Goal: Task Accomplishment & Management: Use online tool/utility

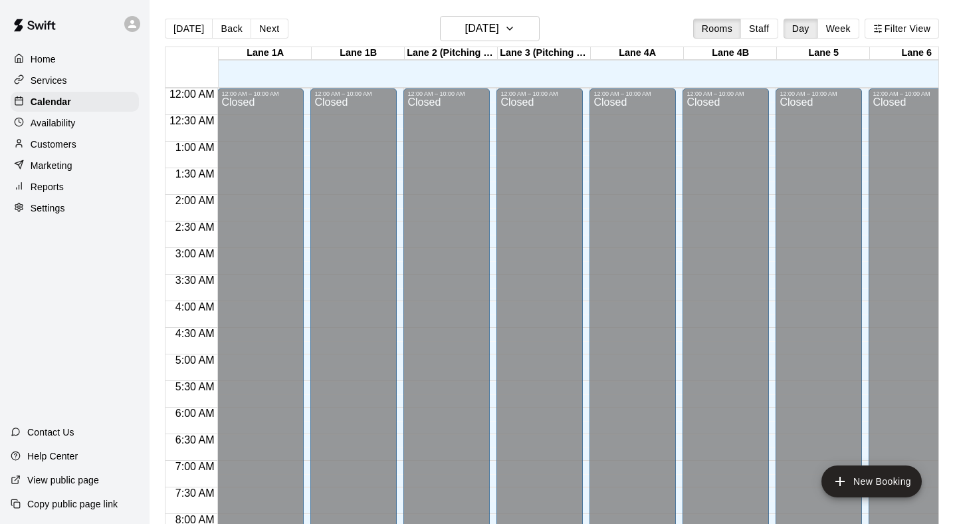
scroll to position [517, 0]
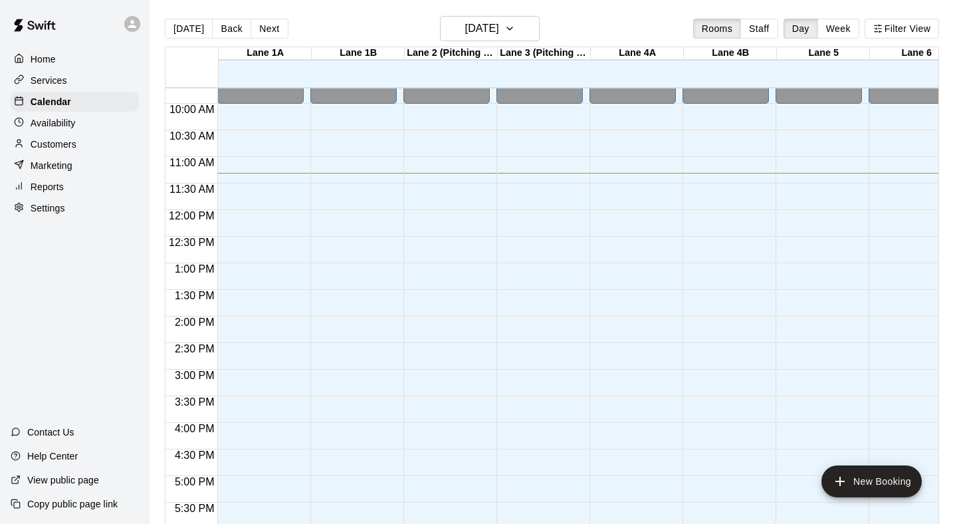
click at [53, 139] on p "Customers" at bounding box center [54, 144] width 46 height 13
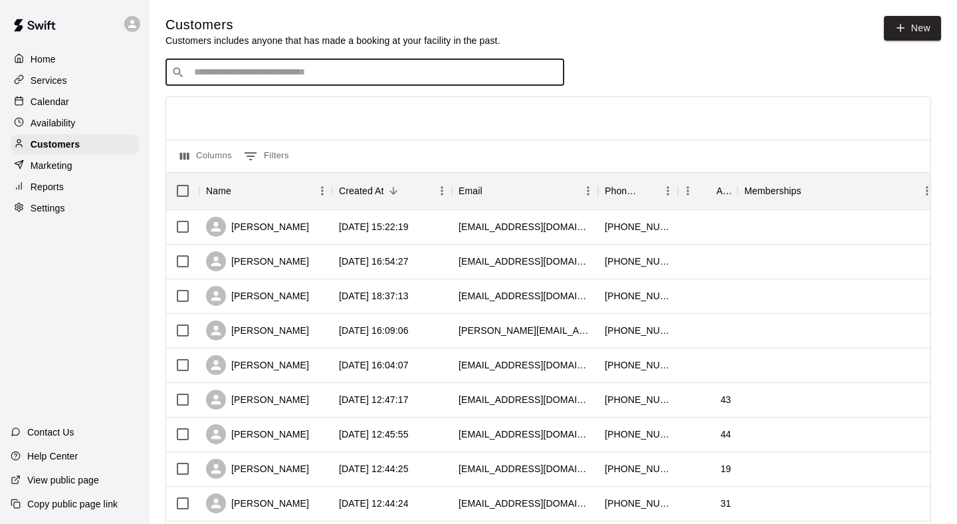
click at [394, 74] on input "Search customers by name or email" at bounding box center [374, 72] width 368 height 13
type input "*"
type input "****"
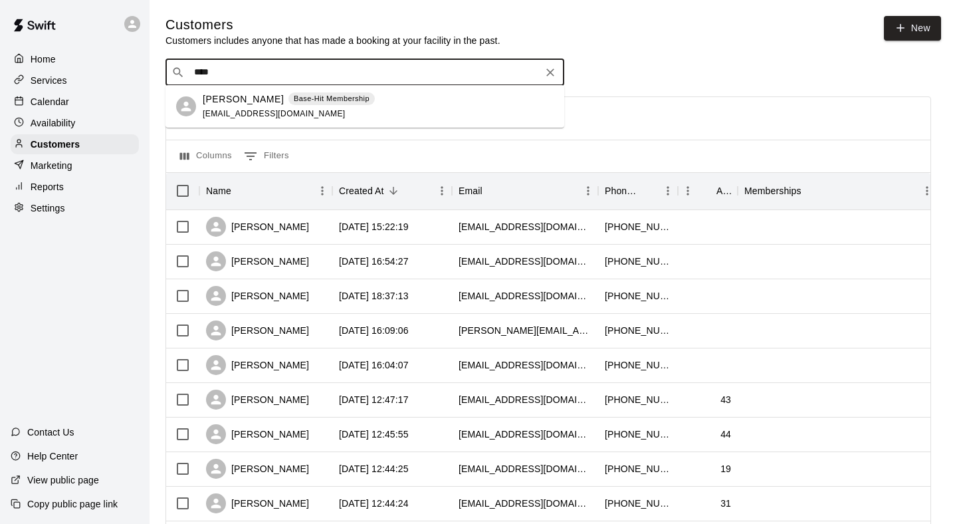
click at [367, 105] on div "[PERSON_NAME] Base-Hit Membership [EMAIL_ADDRESS][DOMAIN_NAME]" at bounding box center [378, 106] width 351 height 29
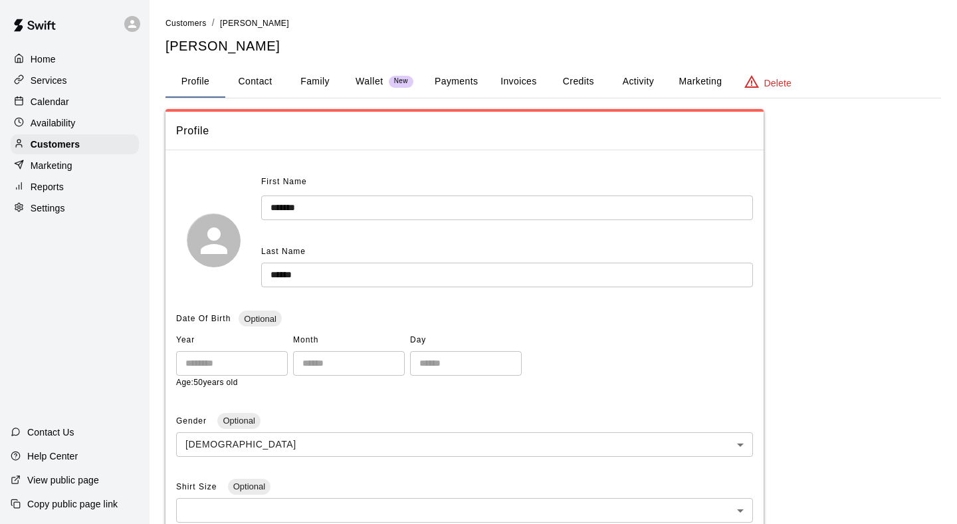
click at [447, 80] on button "Payments" at bounding box center [456, 82] width 64 height 32
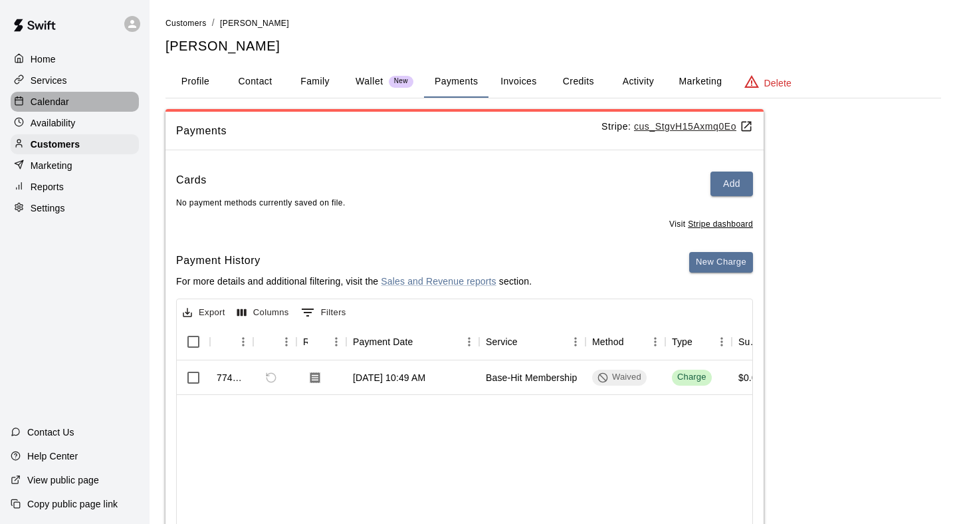
click at [104, 99] on div "Calendar" at bounding box center [75, 102] width 128 height 20
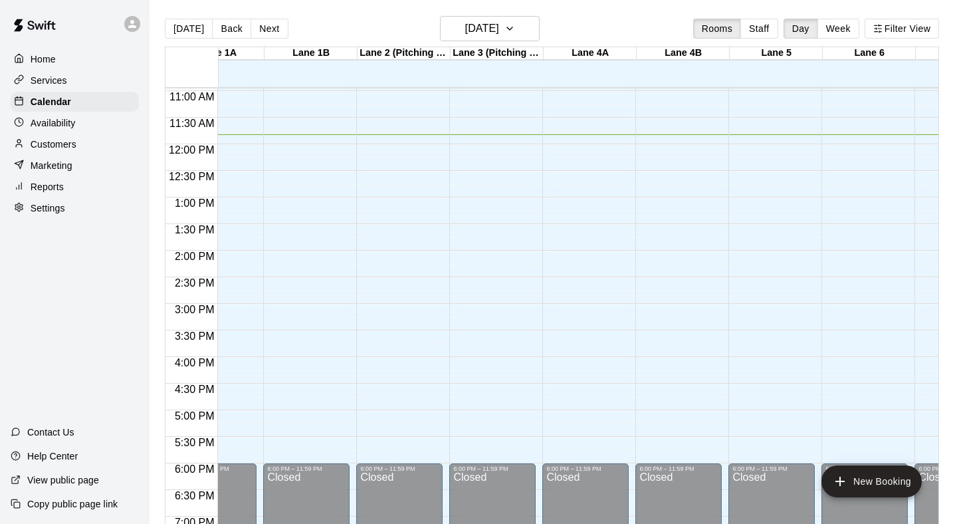
scroll to position [580, 50]
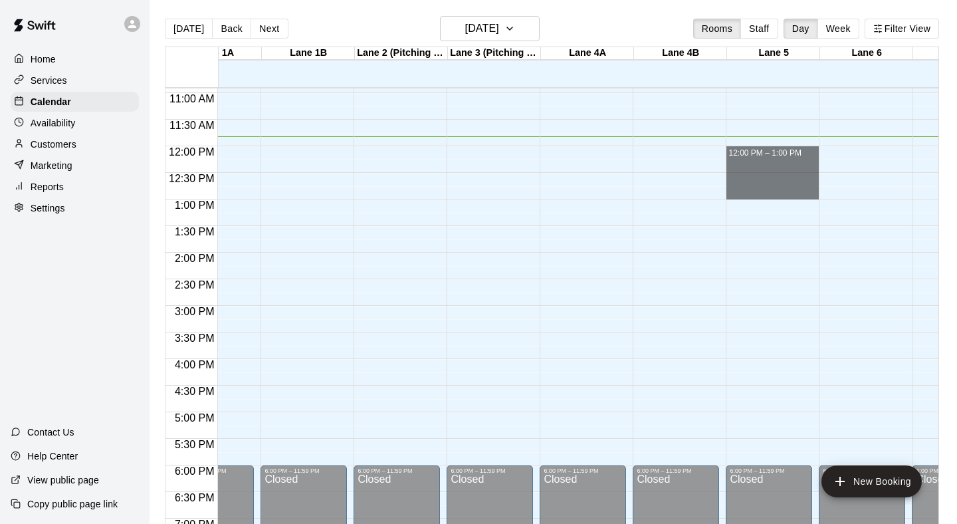
drag, startPoint x: 732, startPoint y: 151, endPoint x: 737, endPoint y: 187, distance: 36.9
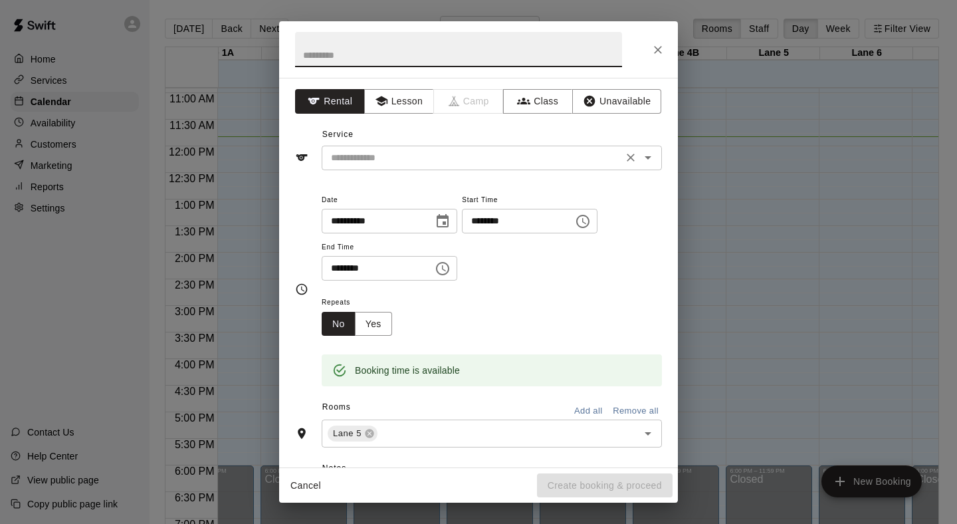
click at [562, 160] on input "text" at bounding box center [472, 158] width 293 height 17
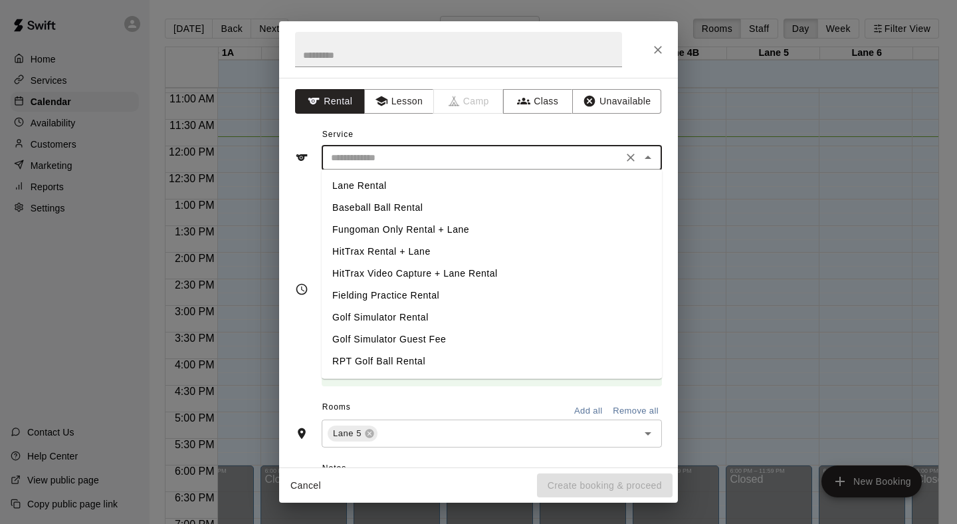
click at [495, 130] on div "Service ​ Lane Rental Baseball Ball Rental [GEOGRAPHIC_DATA] Only Rental + Lane…" at bounding box center [478, 147] width 367 height 46
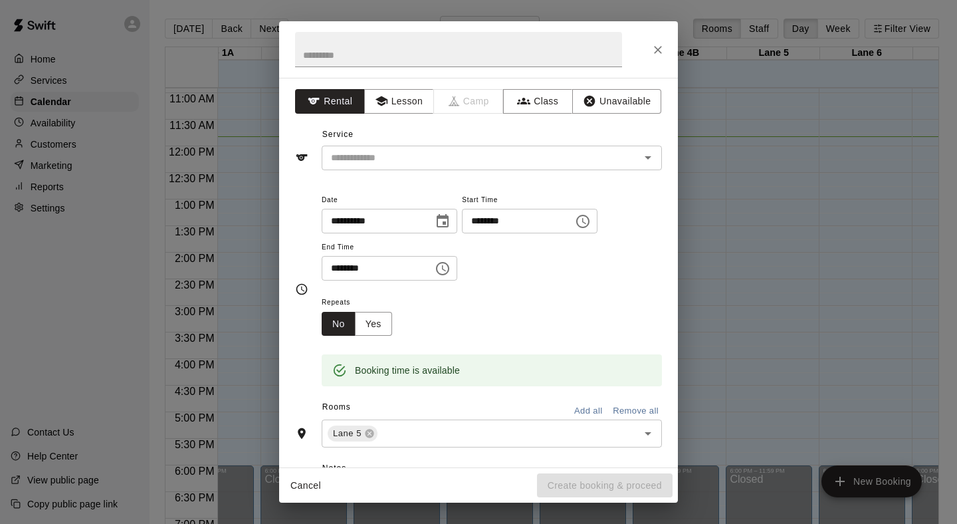
scroll to position [0, 0]
click at [652, 49] on icon "Close" at bounding box center [657, 49] width 13 height 13
